Goal: Information Seeking & Learning: Learn about a topic

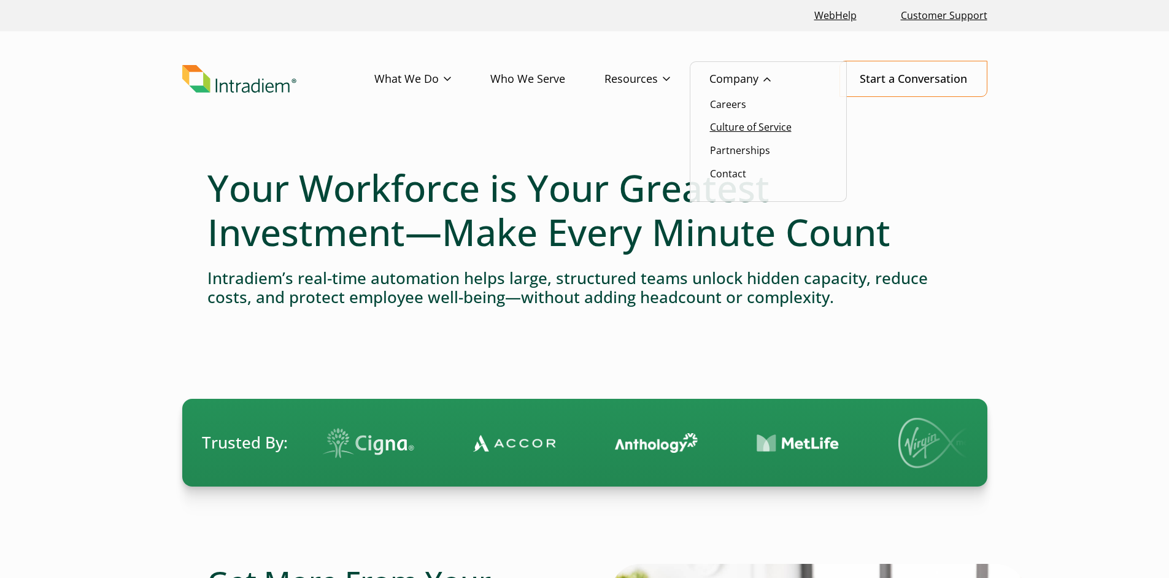
click at [746, 128] on link "Culture of Service" at bounding box center [751, 126] width 82 height 13
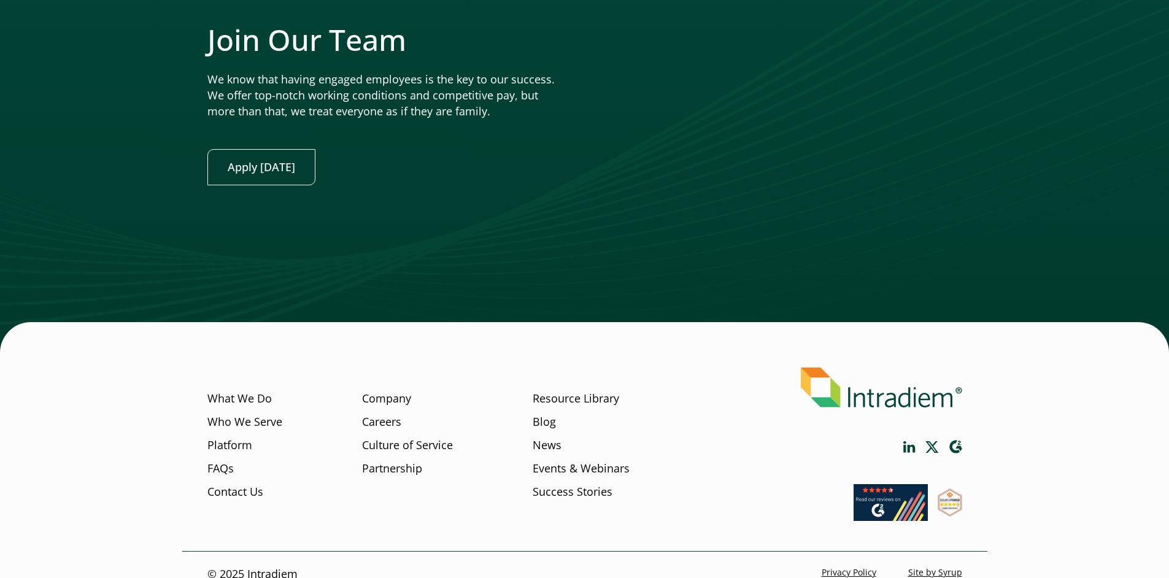
scroll to position [3019, 0]
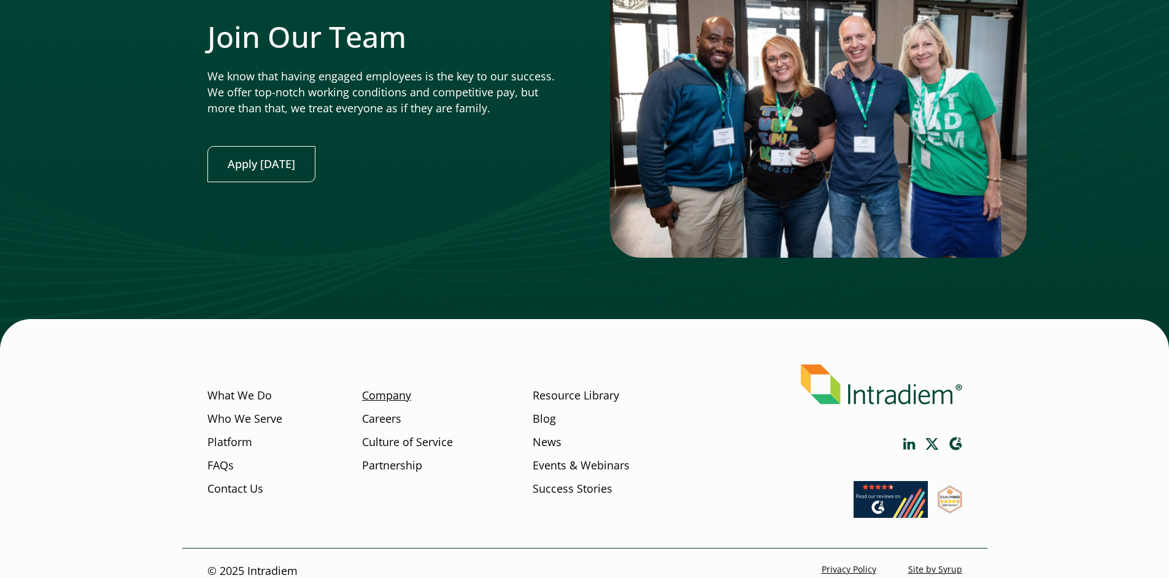
click at [399, 388] on link "Company" at bounding box center [386, 396] width 49 height 16
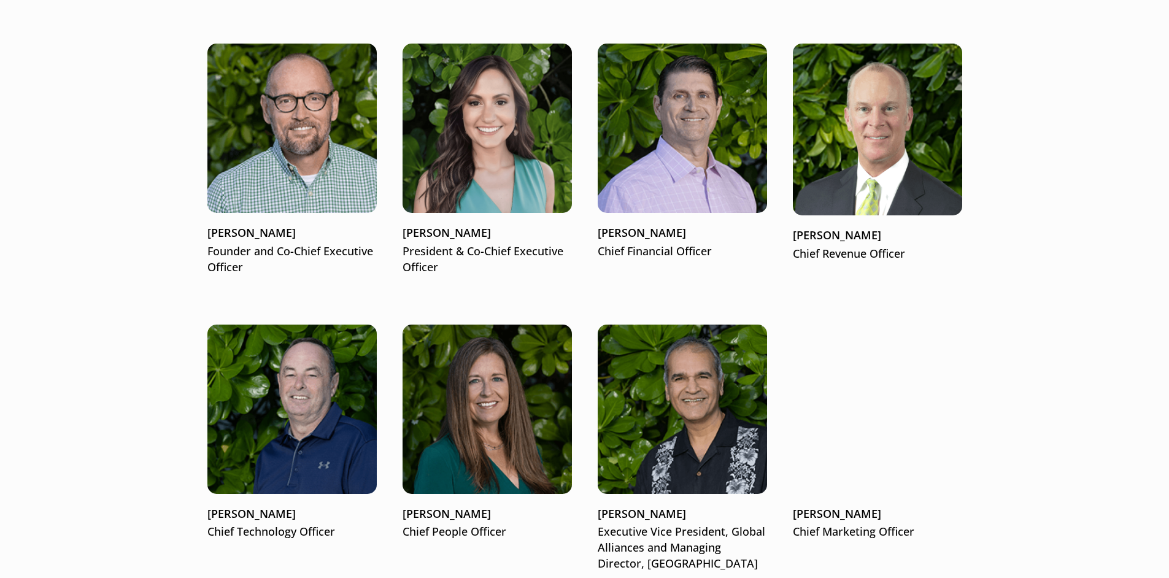
scroll to position [1565, 0]
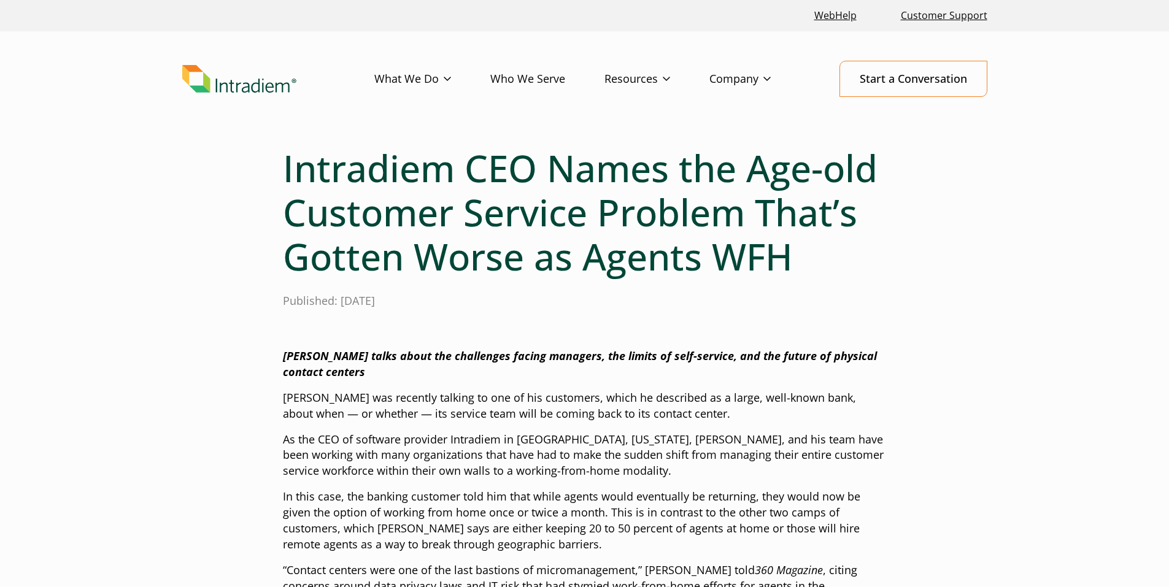
click at [534, 73] on link "Who We Serve" at bounding box center [547, 79] width 114 height 36
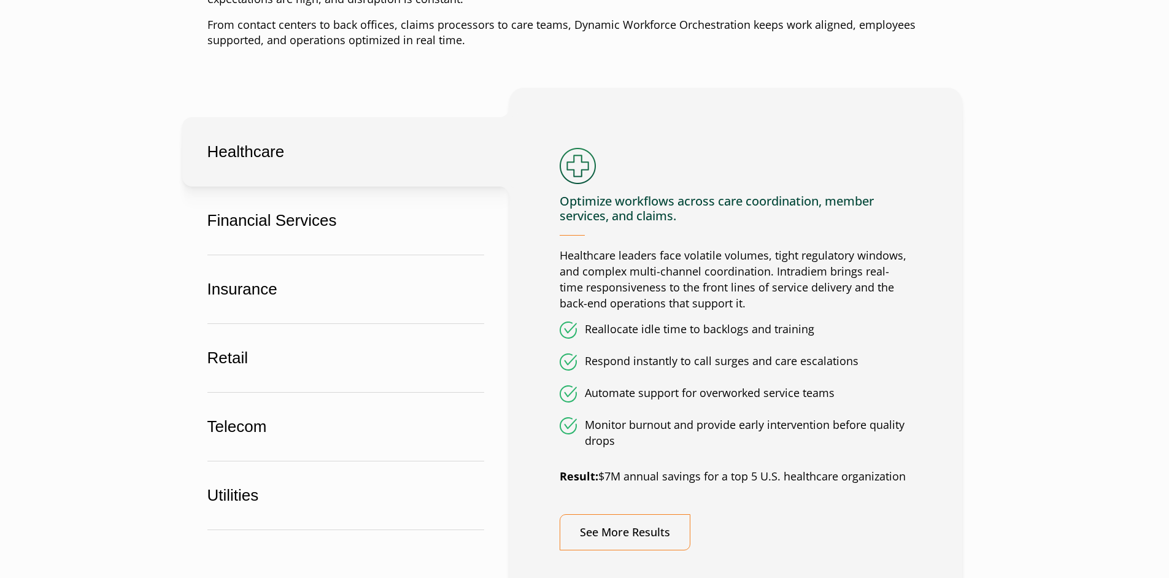
scroll to position [675, 0]
